Goal: Task Accomplishment & Management: Use online tool/utility

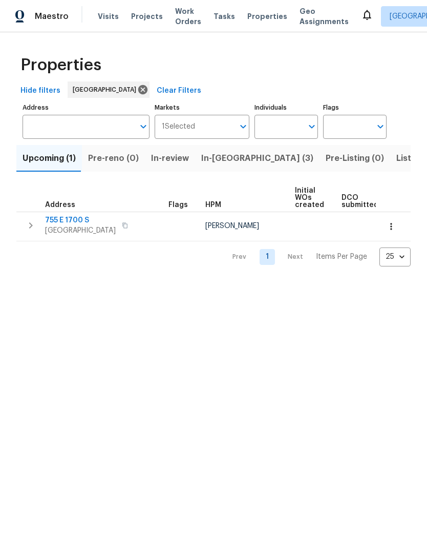
click at [104, 15] on span "Visits" at bounding box center [108, 16] width 21 height 10
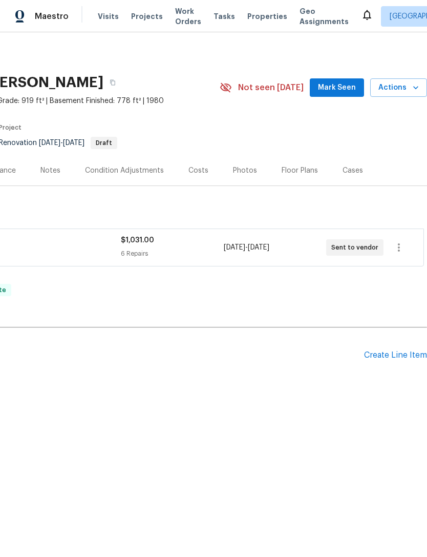
scroll to position [0, 152]
click at [403, 87] on span "Actions" at bounding box center [398, 87] width 40 height 13
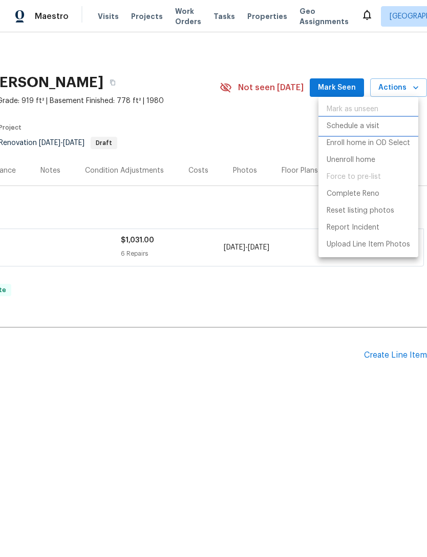
click at [342, 125] on p "Schedule a visit" at bounding box center [353, 126] width 53 height 11
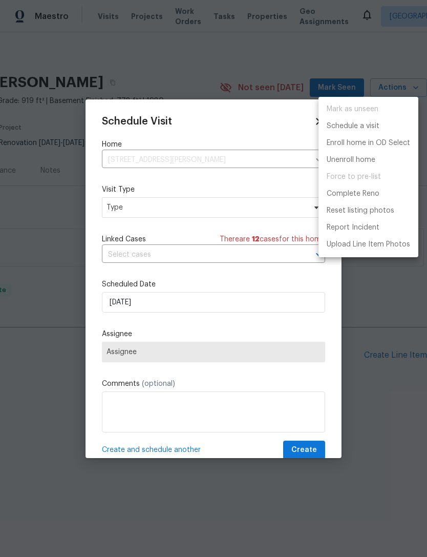
click at [150, 208] on div at bounding box center [213, 278] width 427 height 557
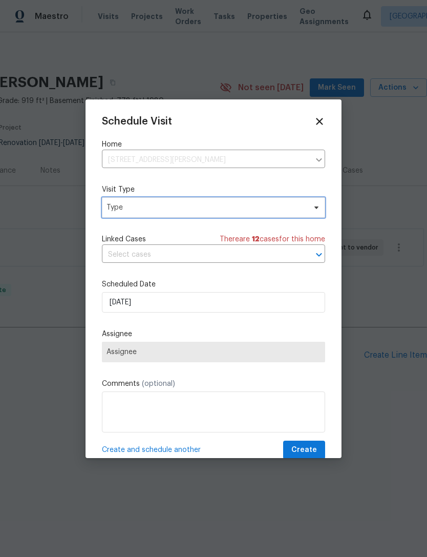
click at [154, 208] on span "Type" at bounding box center [205, 207] width 199 height 10
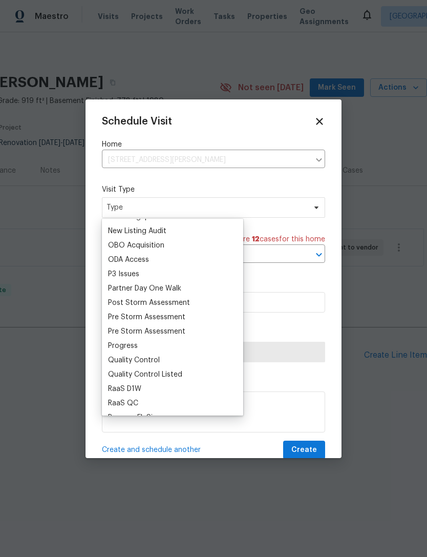
scroll to position [575, 0]
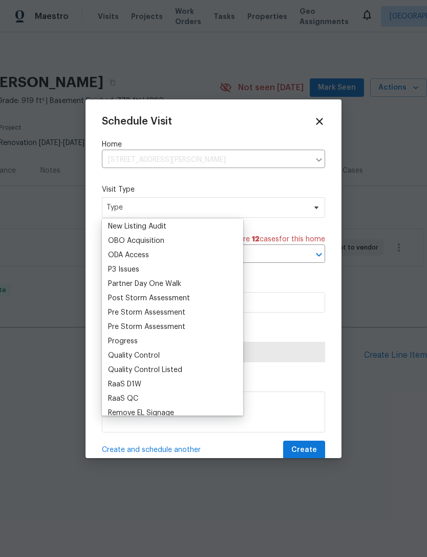
click at [127, 343] on div "Progress" at bounding box center [123, 341] width 30 height 10
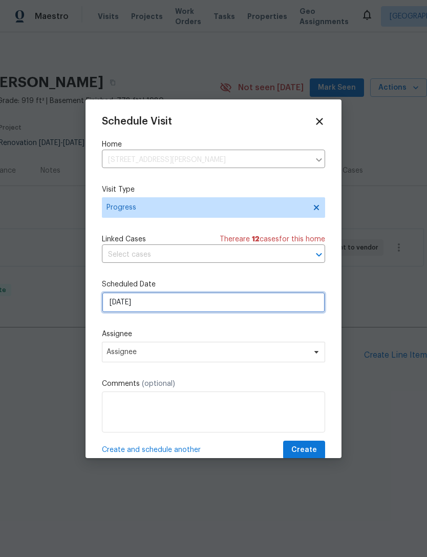
click at [169, 302] on input "[DATE]" at bounding box center [213, 302] width 223 height 20
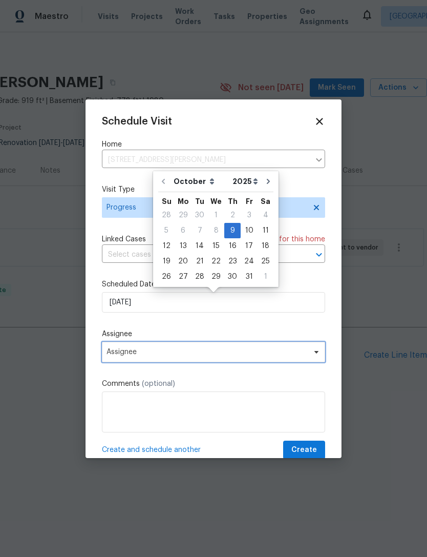
click at [170, 354] on span "Assignee" at bounding box center [206, 352] width 201 height 8
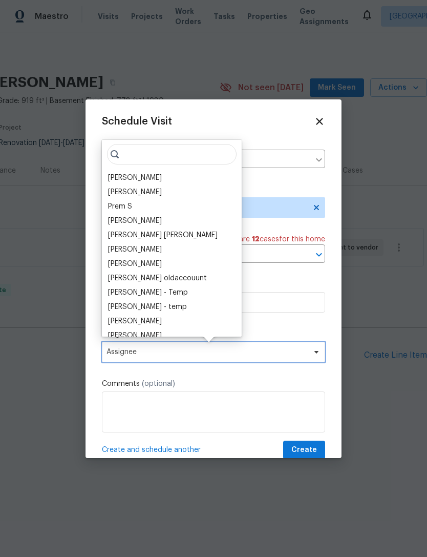
click at [161, 356] on span "Assignee" at bounding box center [206, 352] width 201 height 8
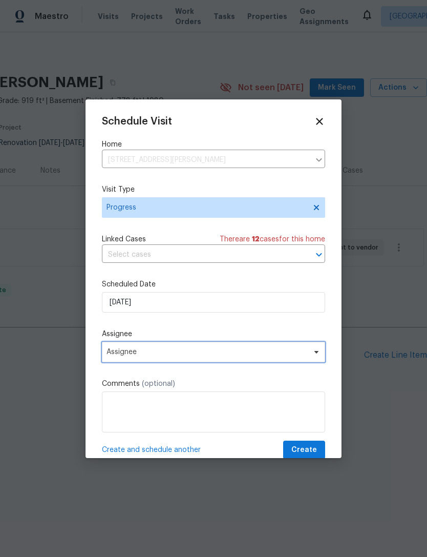
click at [160, 356] on span "Assignee" at bounding box center [206, 352] width 201 height 8
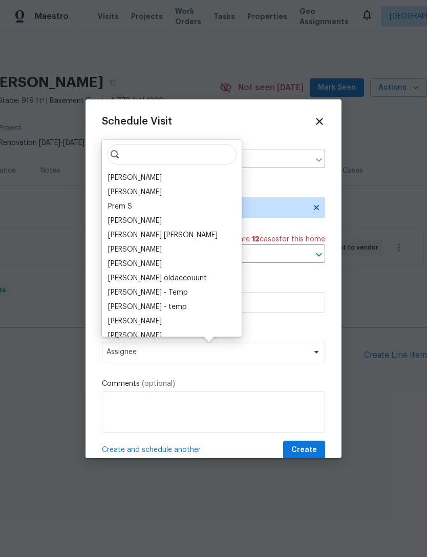
click at [145, 177] on div "[PERSON_NAME]" at bounding box center [135, 178] width 54 height 10
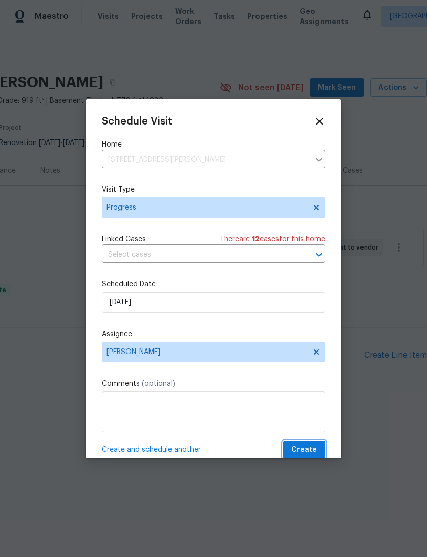
click at [314, 450] on span "Create" at bounding box center [304, 449] width 26 height 13
